Goal: Task Accomplishment & Management: Manage account settings

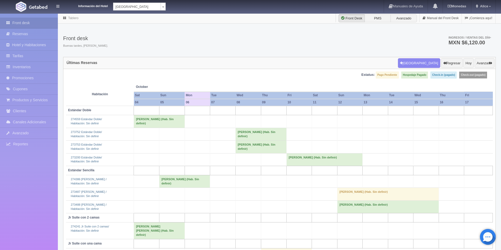
click at [155, 13] on body "Información del Hotel [GEOGRAPHIC_DATA] Campeche [GEOGRAPHIC_DATA] Campeche [GE…" at bounding box center [250, 164] width 501 height 302
select select "375"
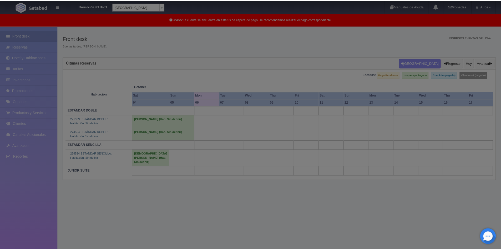
scroll to position [13, 0]
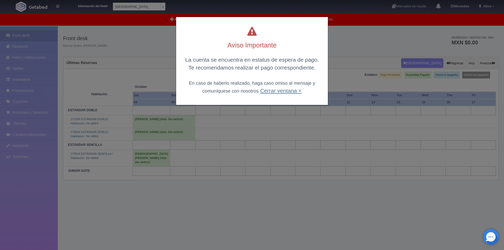
click at [271, 92] on div "La cuenta se encuentra en estatus de espera de pago. Te recomendamos realizar e…" at bounding box center [252, 75] width 141 height 39
click at [296, 91] on link "Cerrar ventana ×" at bounding box center [281, 91] width 42 height 6
